Goal: Check status: Check status

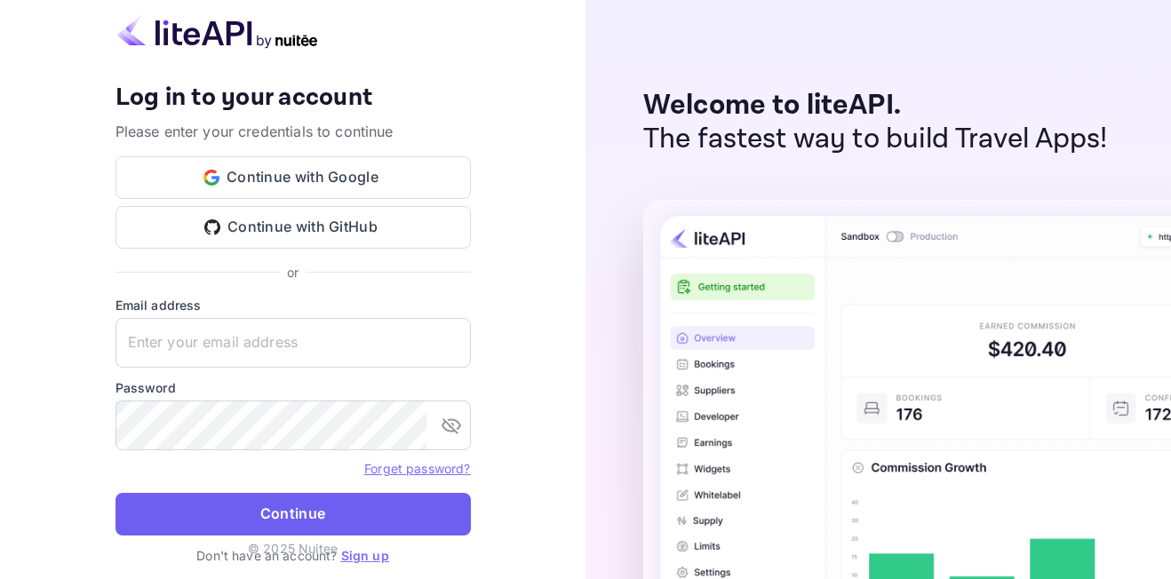
type input "[EMAIL_ADDRESS][DOMAIN_NAME]"
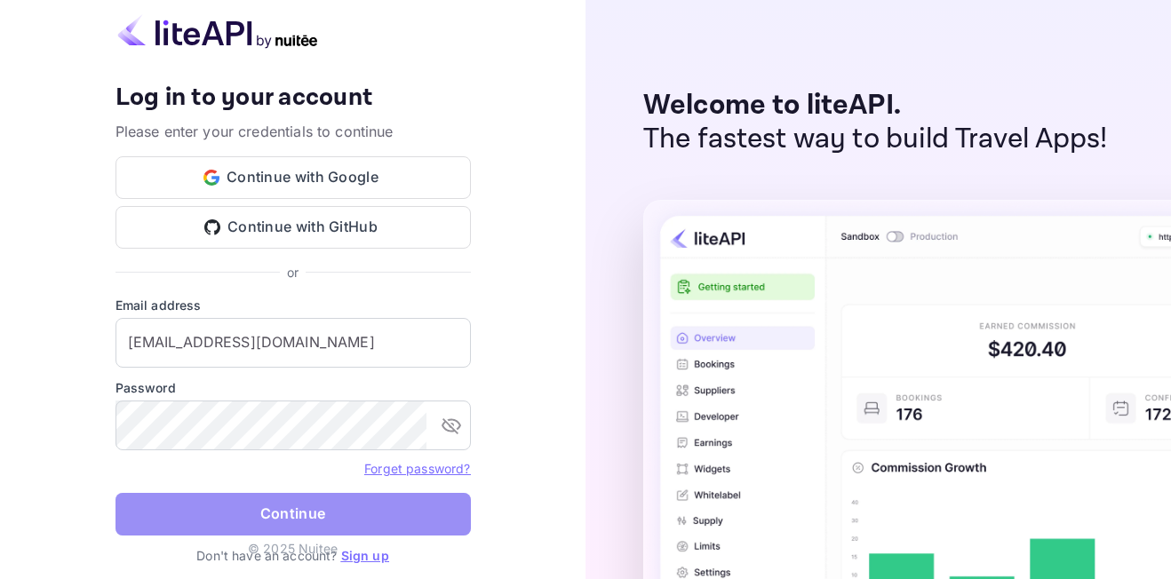
click at [397, 513] on button "Continue" at bounding box center [293, 514] width 355 height 43
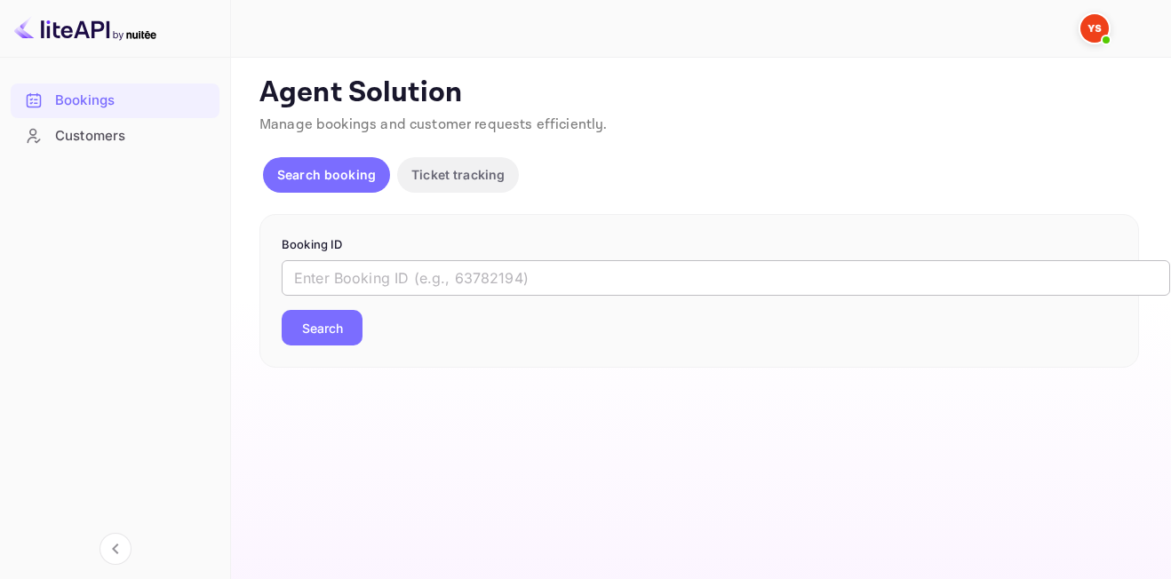
click at [451, 283] on input "text" at bounding box center [726, 278] width 889 height 36
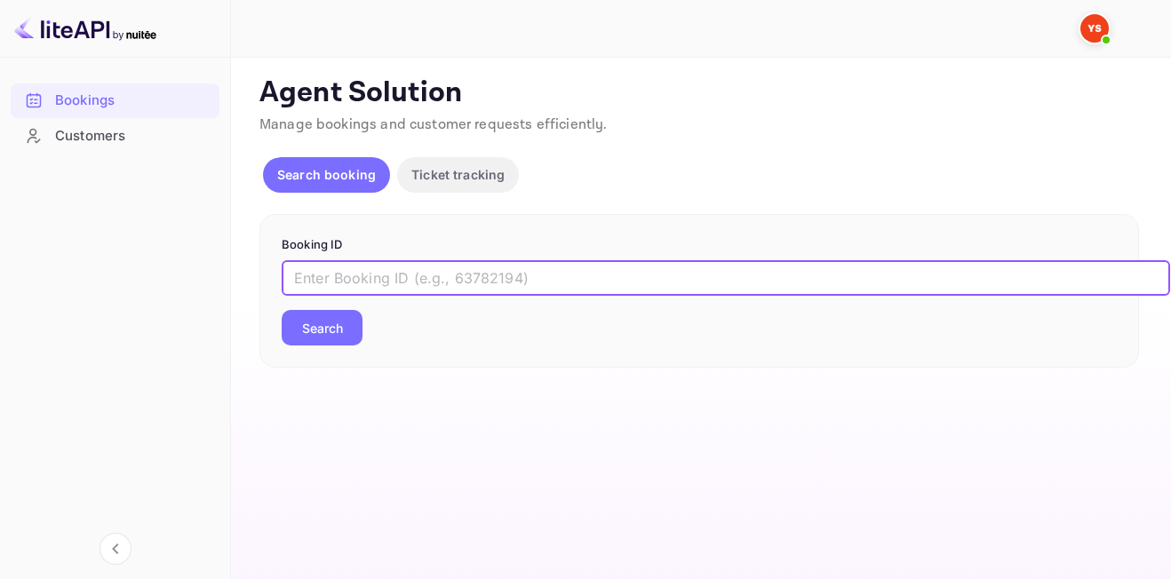
paste input "9439766"
type input "9439766"
click at [332, 323] on button "Search" at bounding box center [322, 328] width 81 height 36
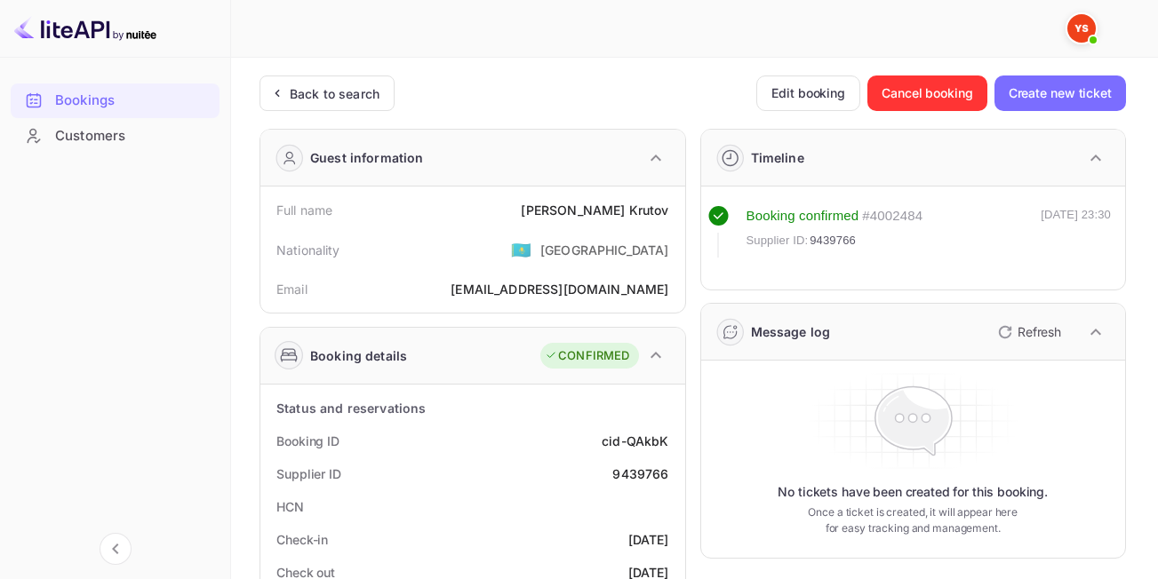
click at [650, 353] on icon "button" at bounding box center [655, 355] width 21 height 21
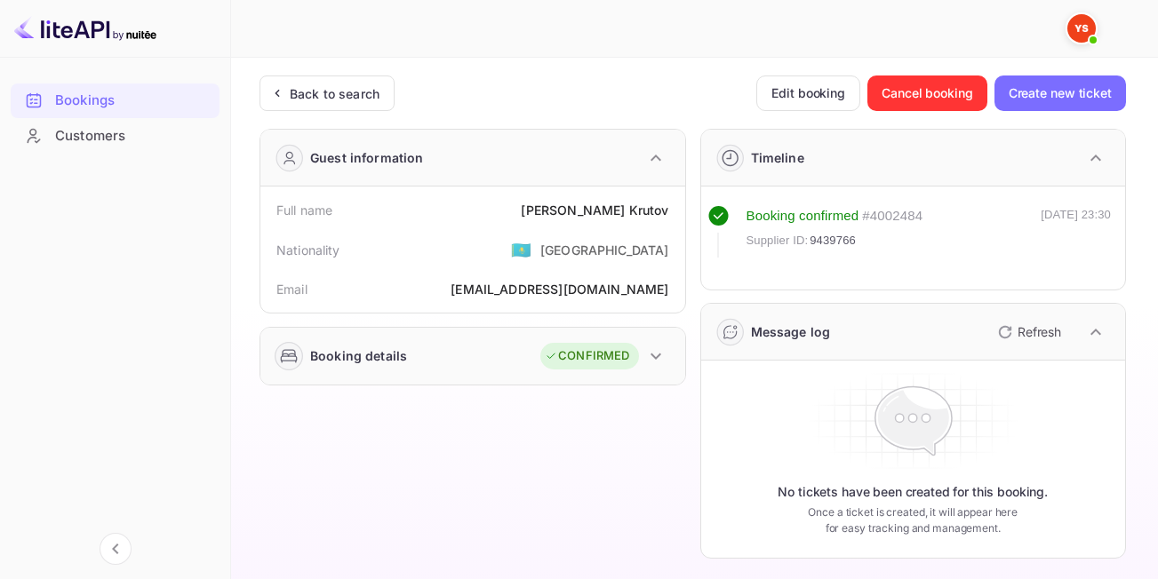
click at [647, 354] on icon "button" at bounding box center [655, 356] width 21 height 21
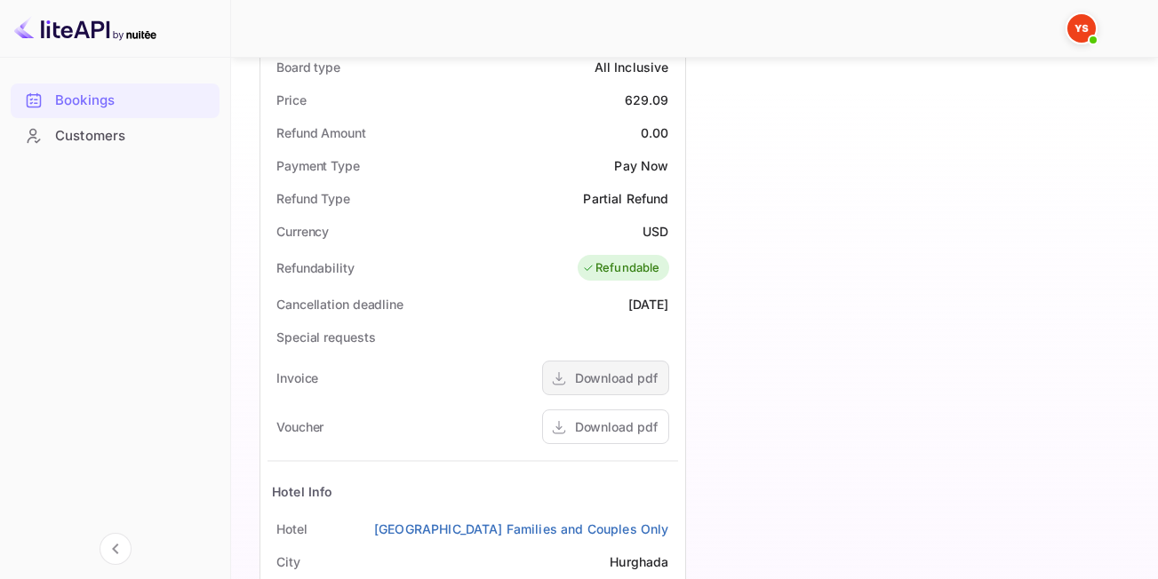
scroll to position [693, 0]
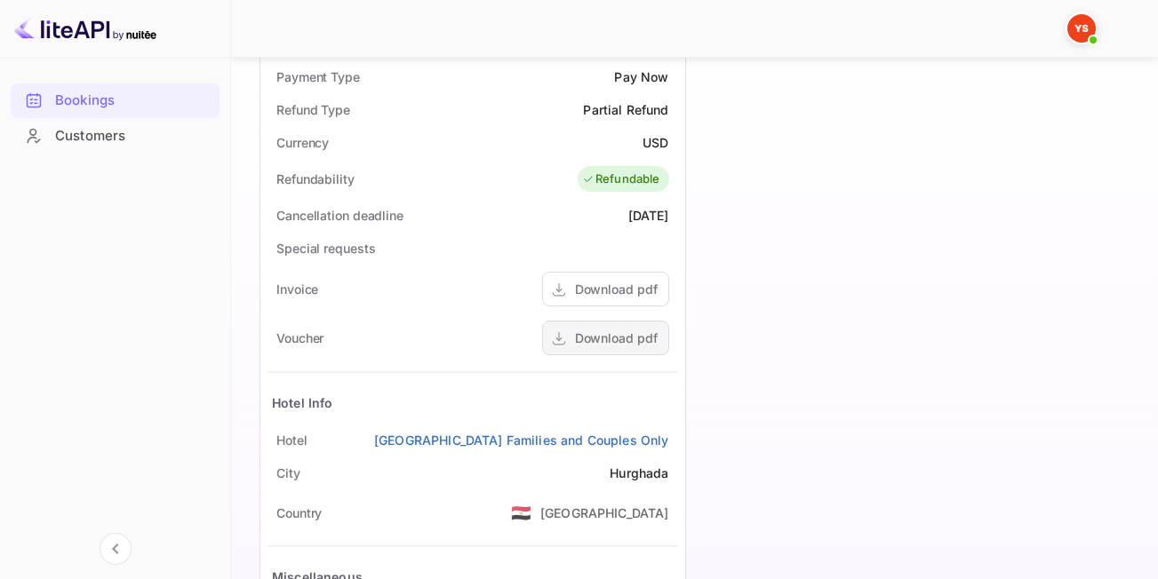
click at [622, 325] on div "Download pdf" at bounding box center [605, 338] width 127 height 35
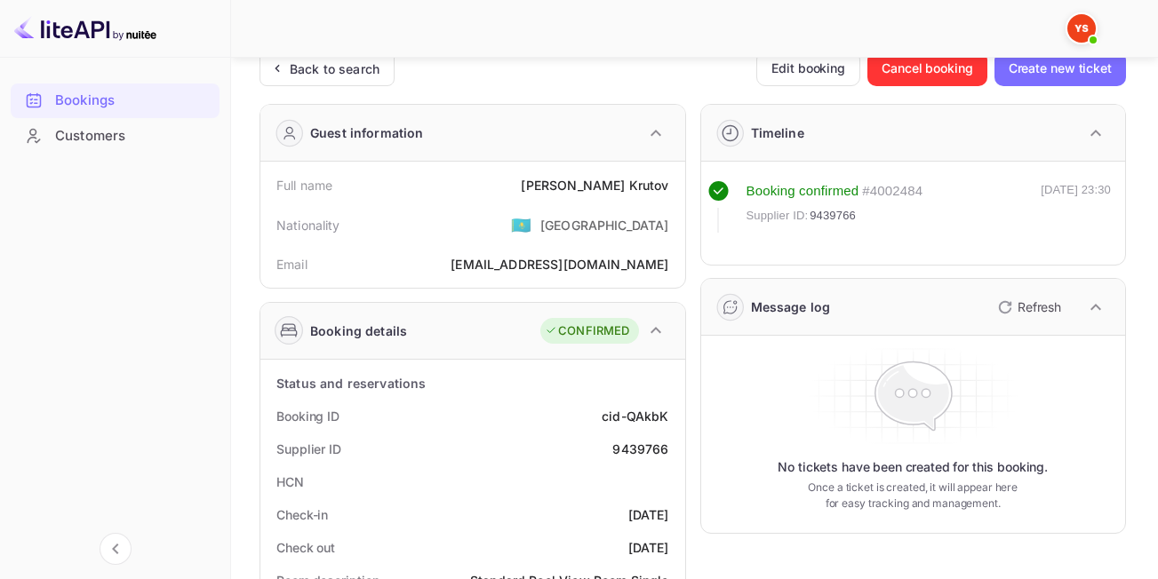
scroll to position [0, 0]
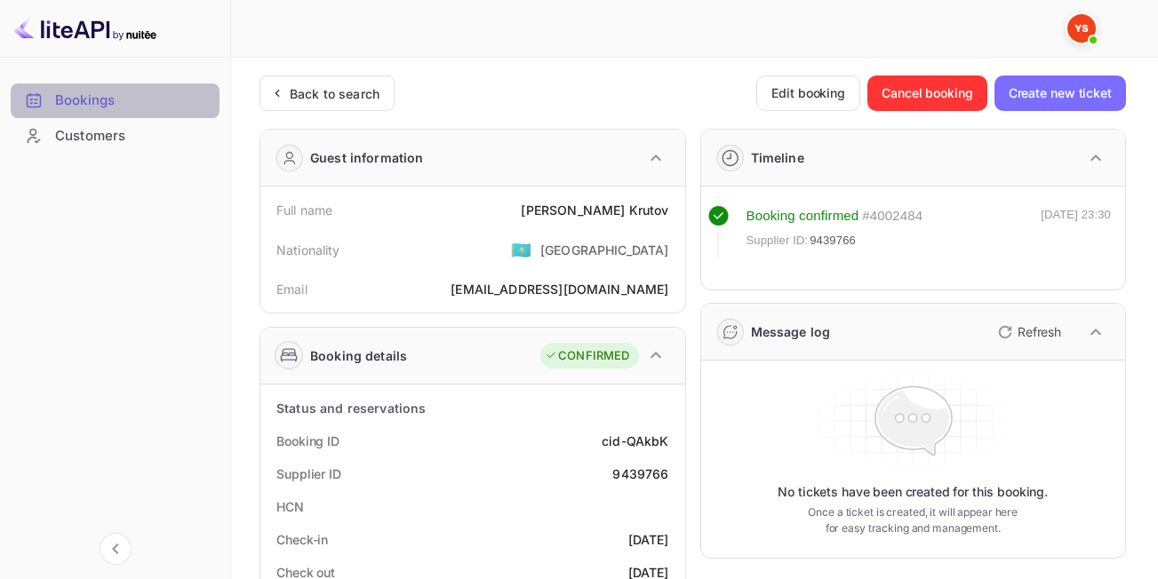
click at [107, 101] on div "Bookings" at bounding box center [133, 101] width 156 height 20
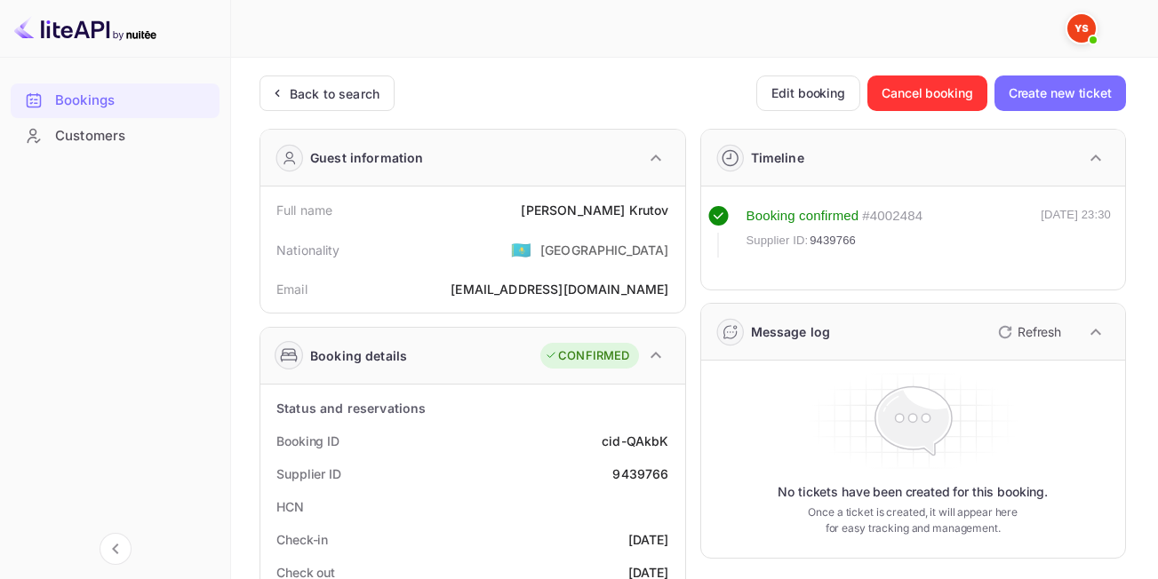
click at [116, 31] on img at bounding box center [85, 28] width 142 height 28
click at [53, 36] on img at bounding box center [85, 28] width 142 height 28
drag, startPoint x: 39, startPoint y: 29, endPoint x: 287, endPoint y: 17, distance: 248.3
click at [42, 29] on img at bounding box center [85, 28] width 142 height 28
click at [109, 46] on div at bounding box center [115, 29] width 231 height 58
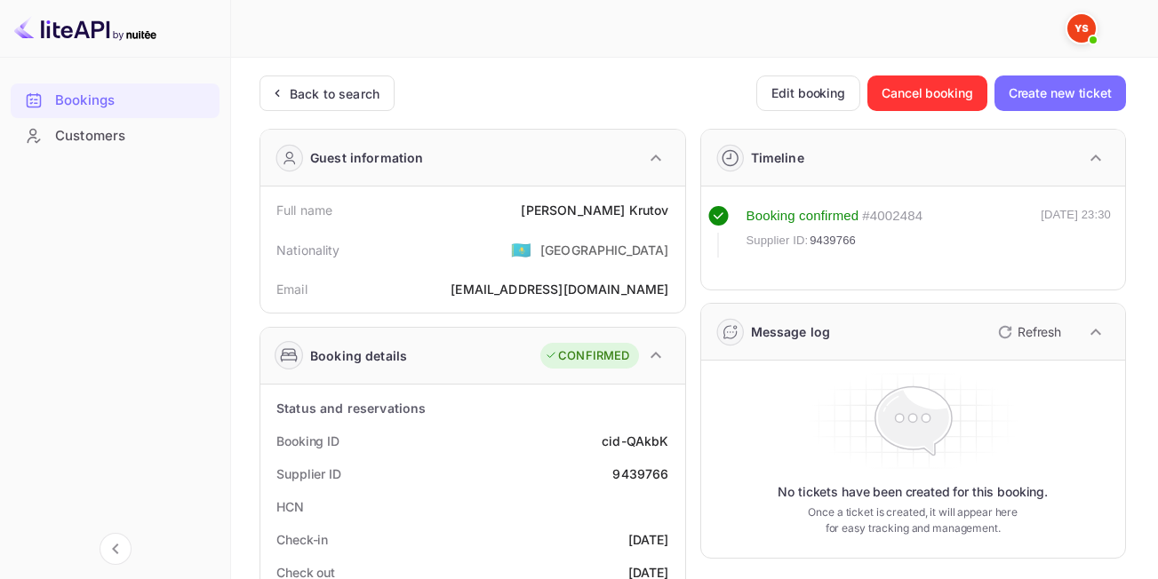
click at [77, 31] on img at bounding box center [85, 28] width 142 height 28
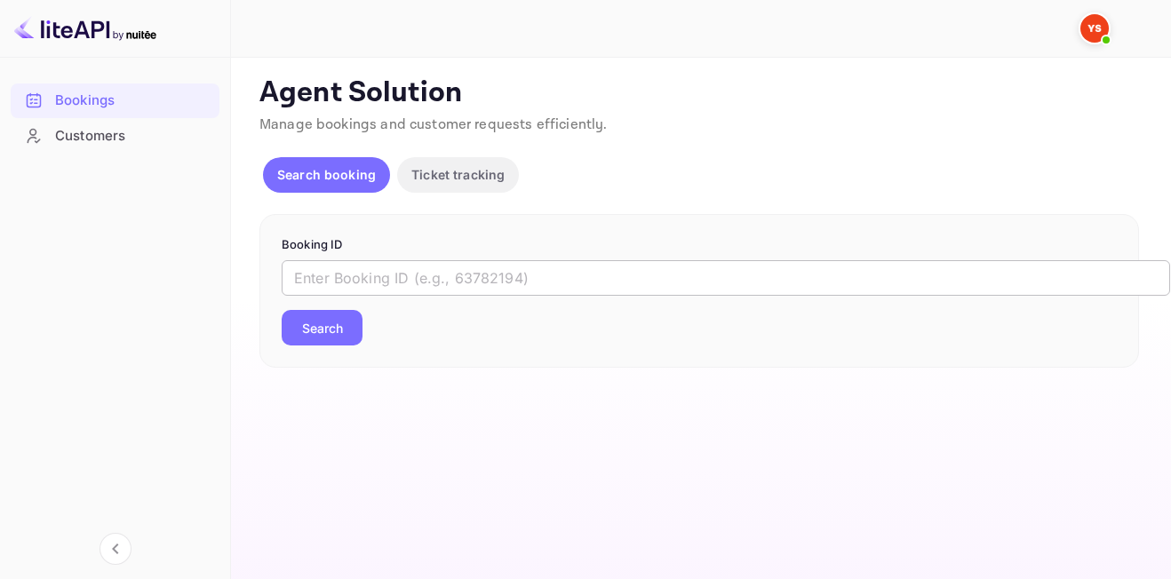
click at [433, 282] on input "text" at bounding box center [726, 278] width 889 height 36
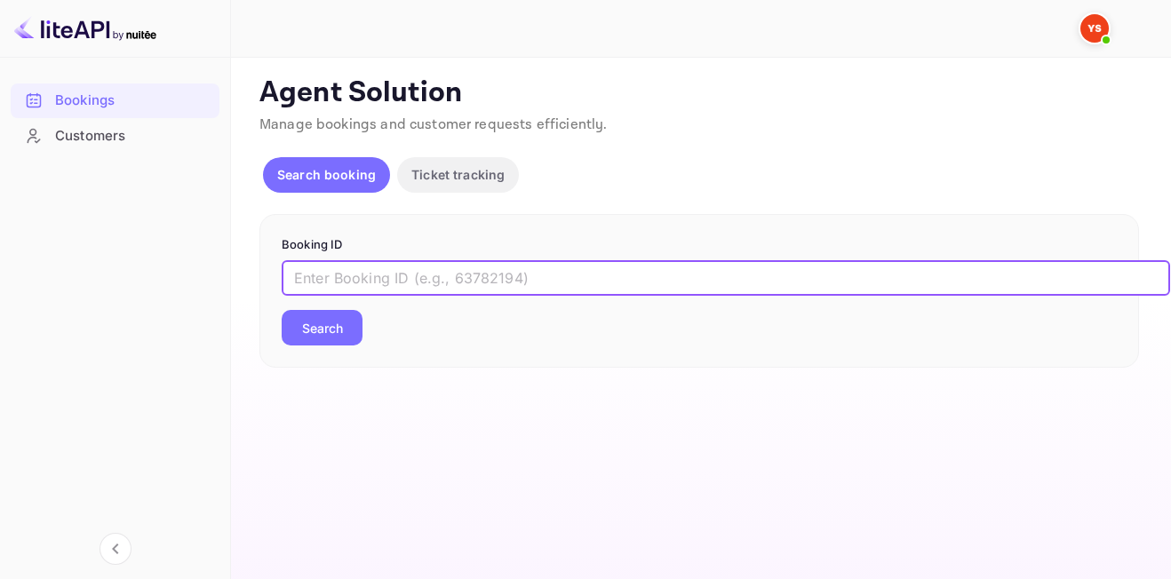
paste input "9447326"
type input "9447326"
click at [320, 323] on button "Search" at bounding box center [322, 328] width 81 height 36
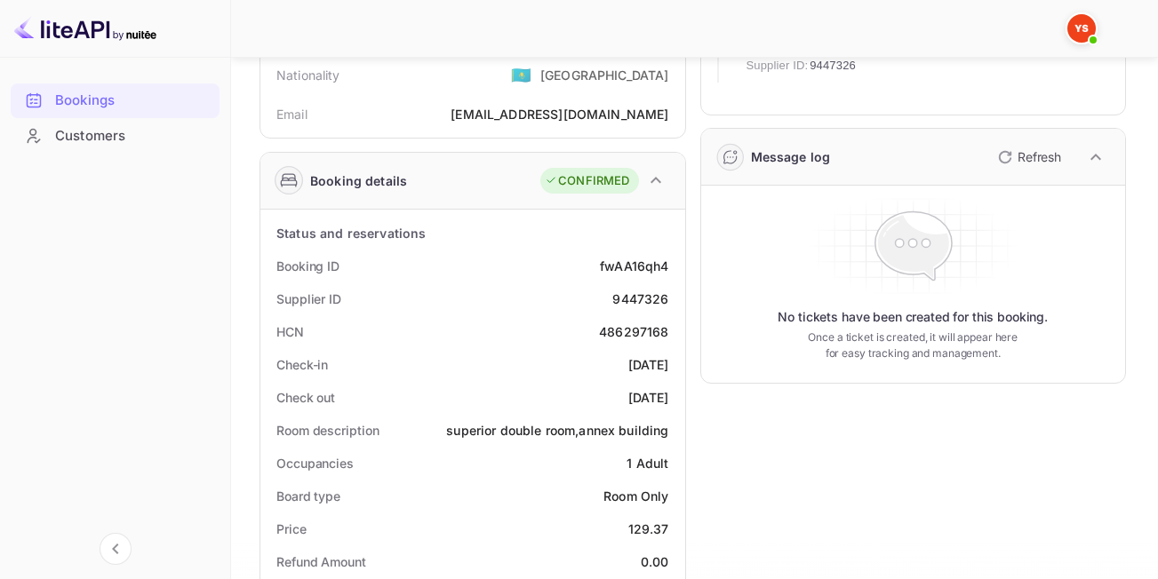
scroll to position [178, 0]
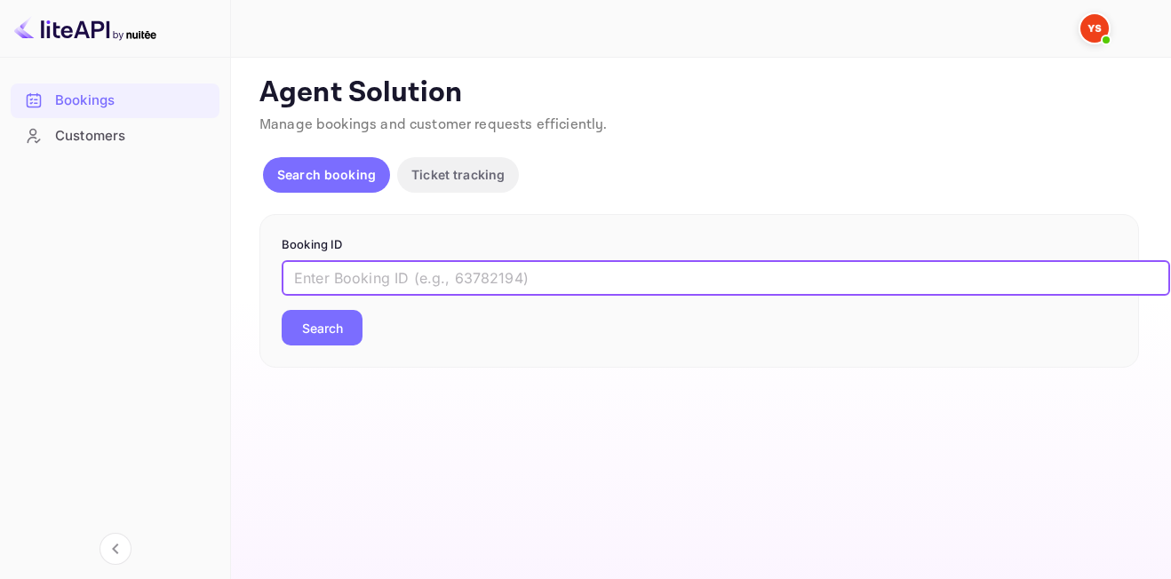
click at [554, 279] on input "text" at bounding box center [726, 278] width 889 height 36
paste input "9326695"
type input "9326695"
click at [334, 337] on button "Search" at bounding box center [322, 328] width 81 height 36
click at [601, 287] on input "text" at bounding box center [726, 278] width 889 height 36
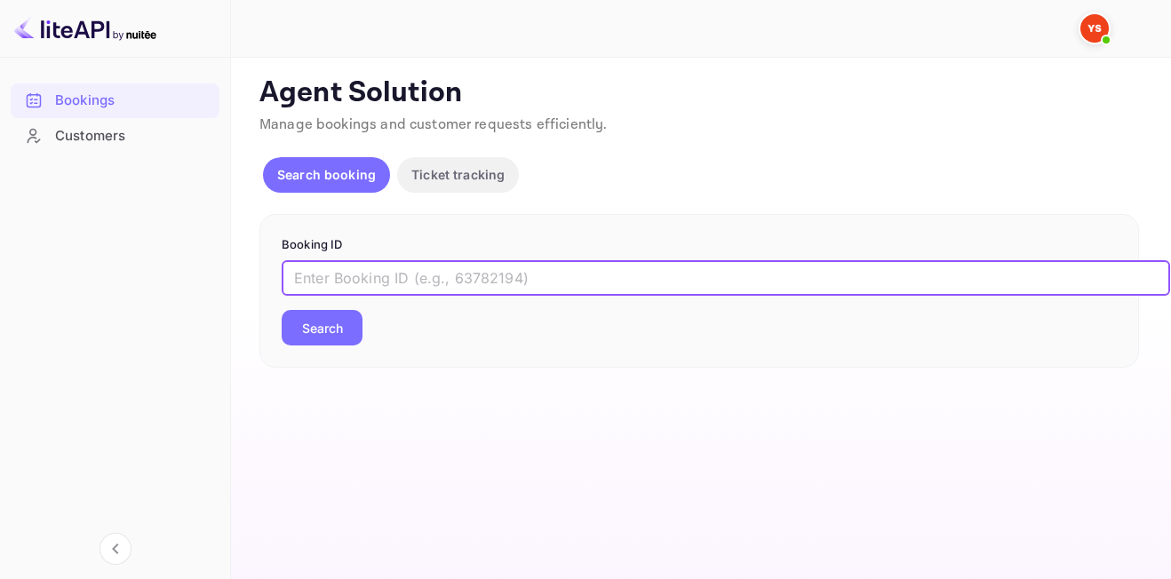
paste input "9439766"
type input "9439766"
click at [339, 330] on button "Search" at bounding box center [322, 328] width 81 height 36
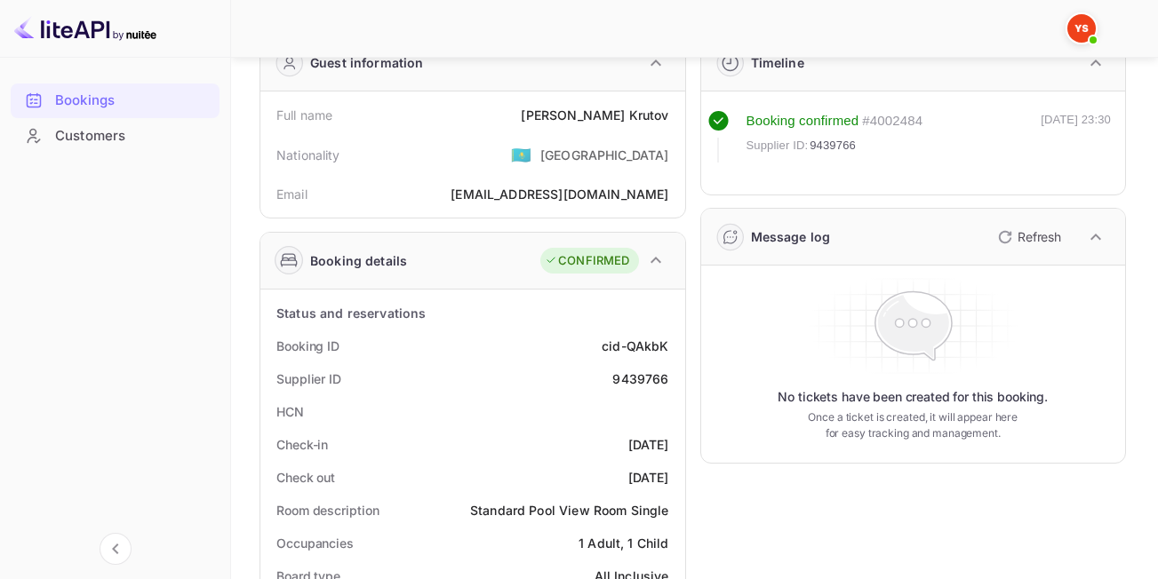
scroll to position [178, 0]
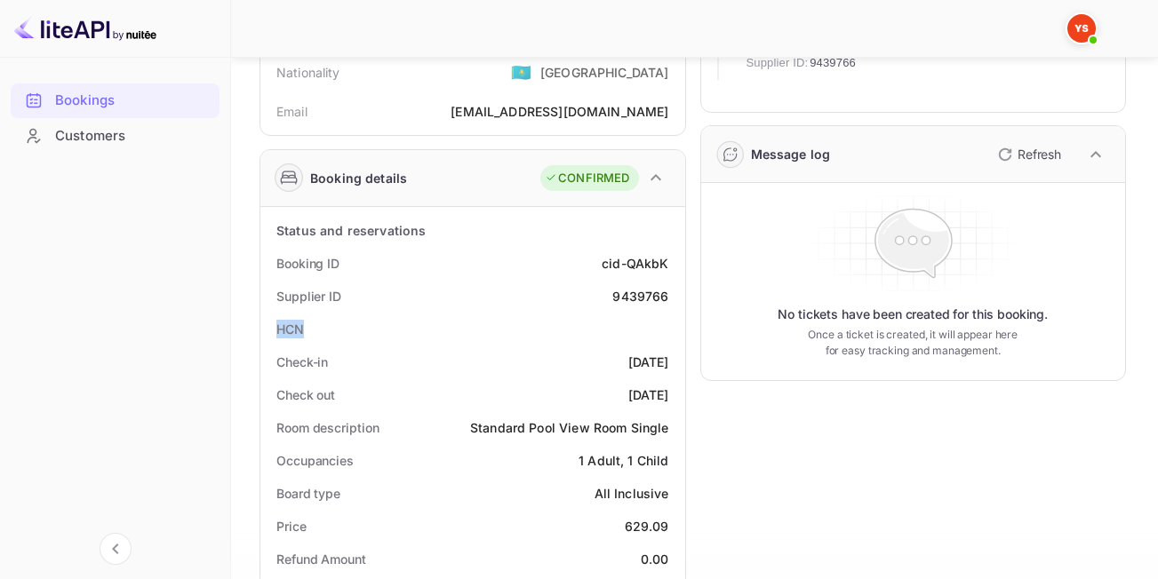
drag, startPoint x: 278, startPoint y: 329, endPoint x: 338, endPoint y: 328, distance: 59.6
click at [338, 328] on div "HCN" at bounding box center [473, 329] width 411 height 33
click at [431, 355] on div "Check-in [DATE]" at bounding box center [473, 362] width 411 height 33
click at [648, 332] on div "HCN" at bounding box center [473, 329] width 411 height 33
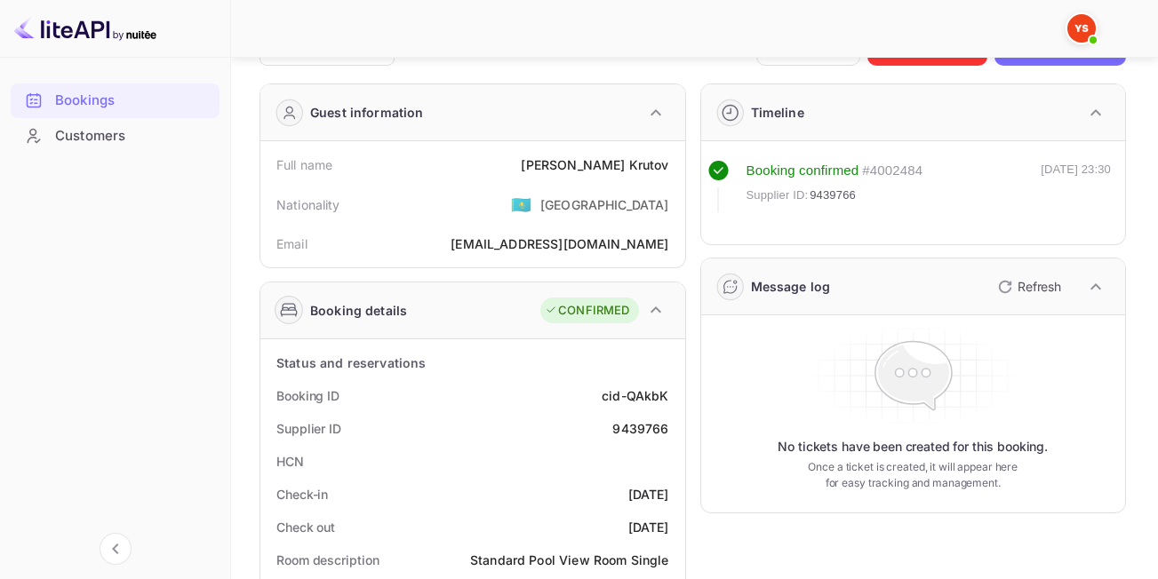
scroll to position [89, 0]
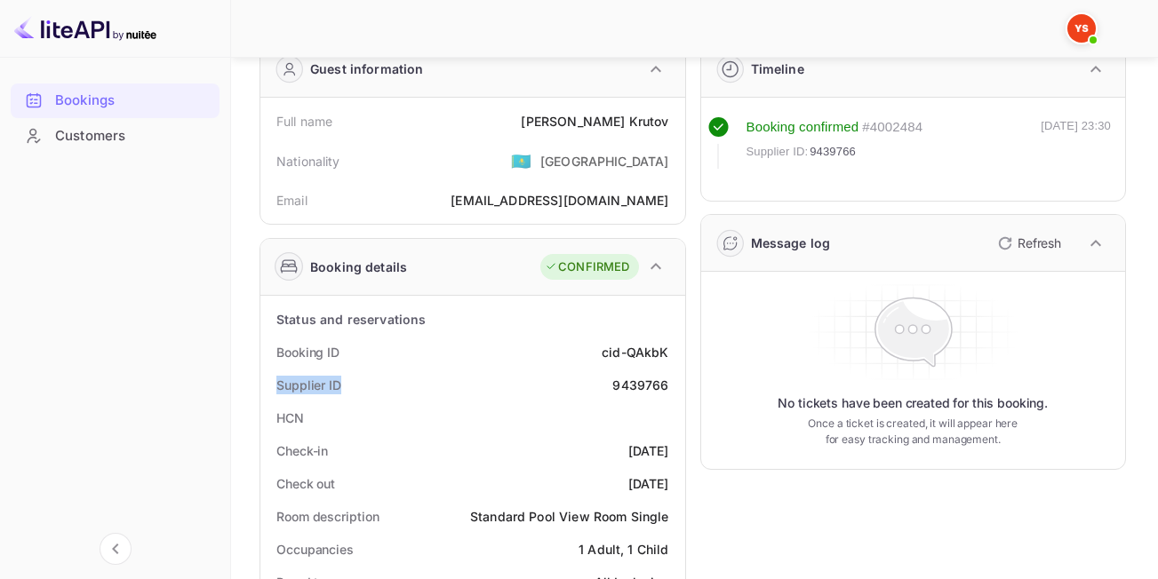
drag, startPoint x: 276, startPoint y: 387, endPoint x: 351, endPoint y: 386, distance: 75.6
click at [351, 386] on div "Supplier ID 9439766" at bounding box center [473, 385] width 411 height 33
copy div "Supplier ID"
drag, startPoint x: 433, startPoint y: 271, endPoint x: 310, endPoint y: 268, distance: 122.7
click at [310, 268] on div "Booking details CONFIRMED" at bounding box center [472, 267] width 425 height 57
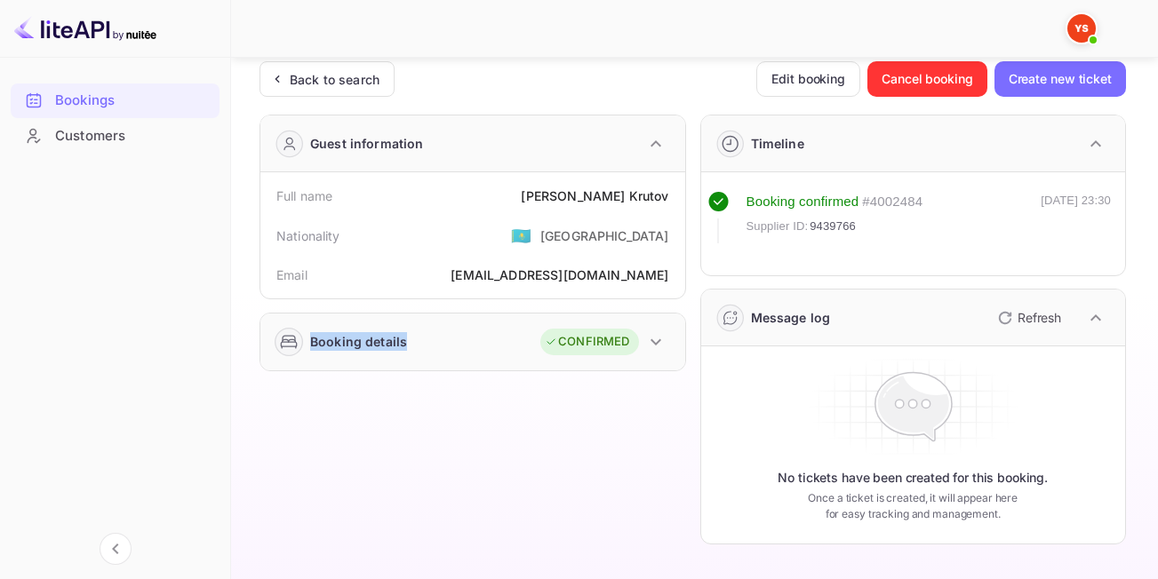
scroll to position [14, 0]
copy div "Booking details"
